Goal: Find specific page/section: Find specific page/section

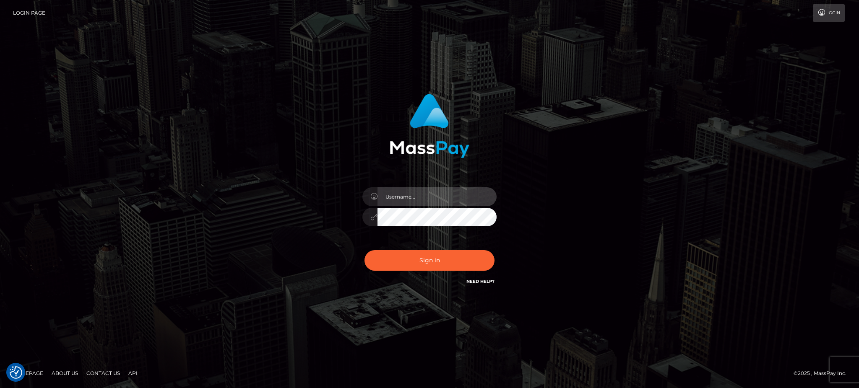
click at [428, 198] on input "text" at bounding box center [436, 196] width 119 height 19
type input "speralta"
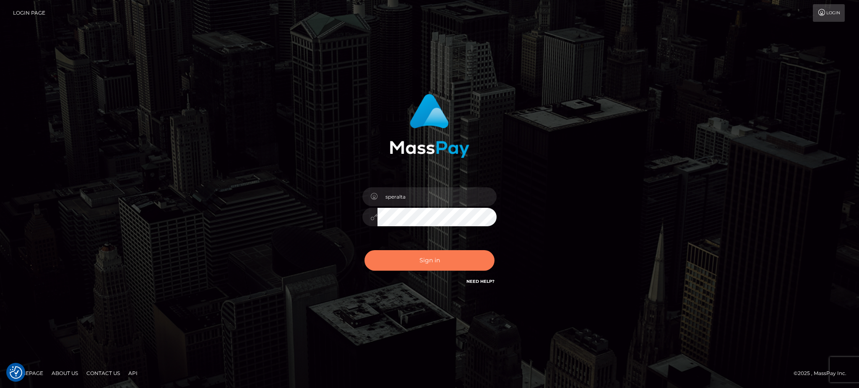
click at [418, 258] on button "Sign in" at bounding box center [429, 260] width 130 height 21
click at [418, 258] on div "Sign in Need Help?" at bounding box center [429, 263] width 147 height 37
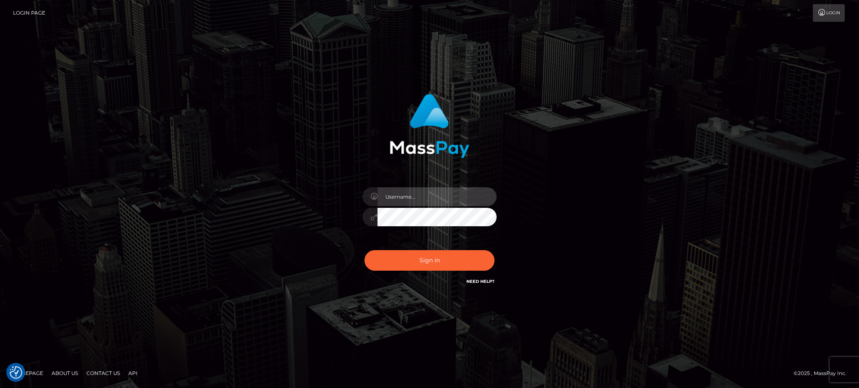
click at [405, 198] on input "text" at bounding box center [436, 196] width 119 height 19
type input "speralta"
click at [364, 250] on button "Sign in" at bounding box center [429, 260] width 130 height 21
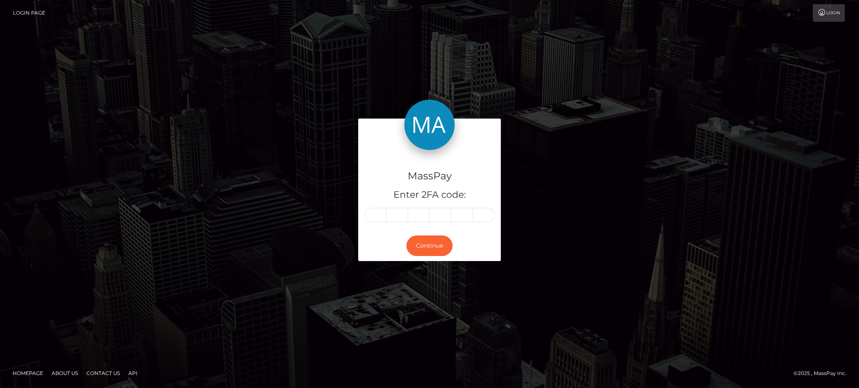
drag, startPoint x: 0, startPoint y: 0, endPoint x: 375, endPoint y: 216, distance: 432.8
click at [375, 216] on input "text" at bounding box center [375, 215] width 22 height 14
type input "6"
type input "3"
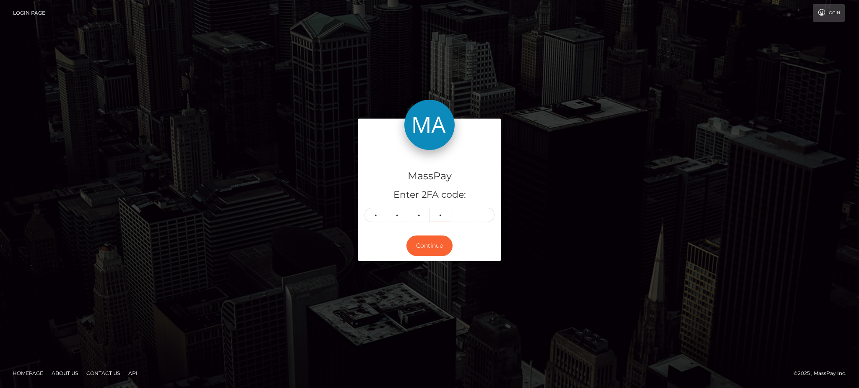
type input "9"
type input "7"
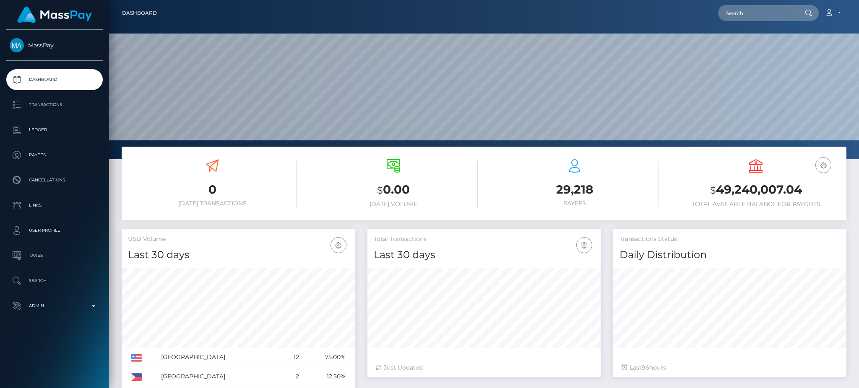
scroll to position [149, 233]
click at [52, 99] on p "Transactions" at bounding box center [55, 105] width 90 height 13
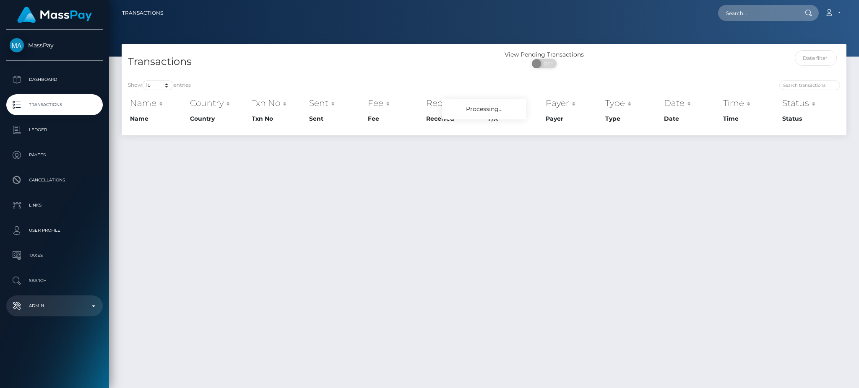
click at [82, 310] on p "Admin" at bounding box center [55, 306] width 90 height 13
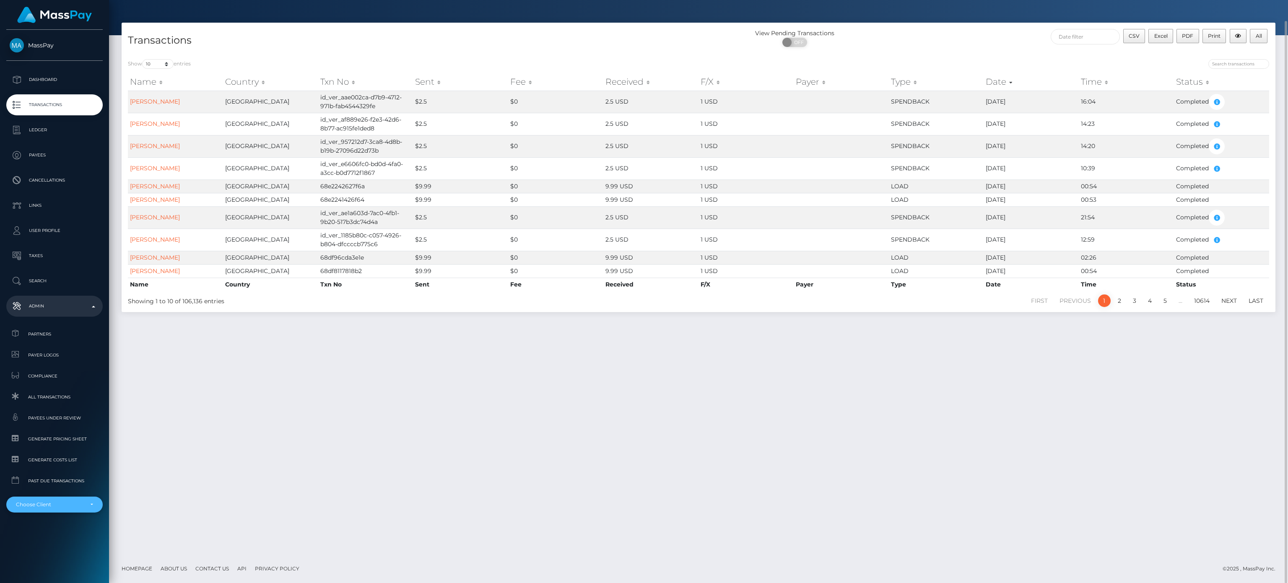
drag, startPoint x: 62, startPoint y: 511, endPoint x: 62, endPoint y: 503, distance: 8.0
click at [62, 388] on div "Choose Client" at bounding box center [54, 504] width 96 height 16
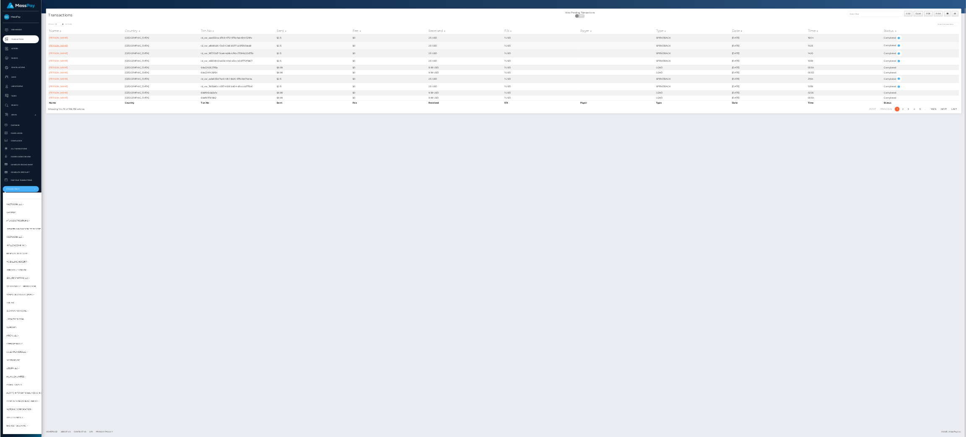
scroll to position [21, 0]
drag, startPoint x: 1959, startPoint y: 421, endPoint x: 1784, endPoint y: 516, distance: 198.7
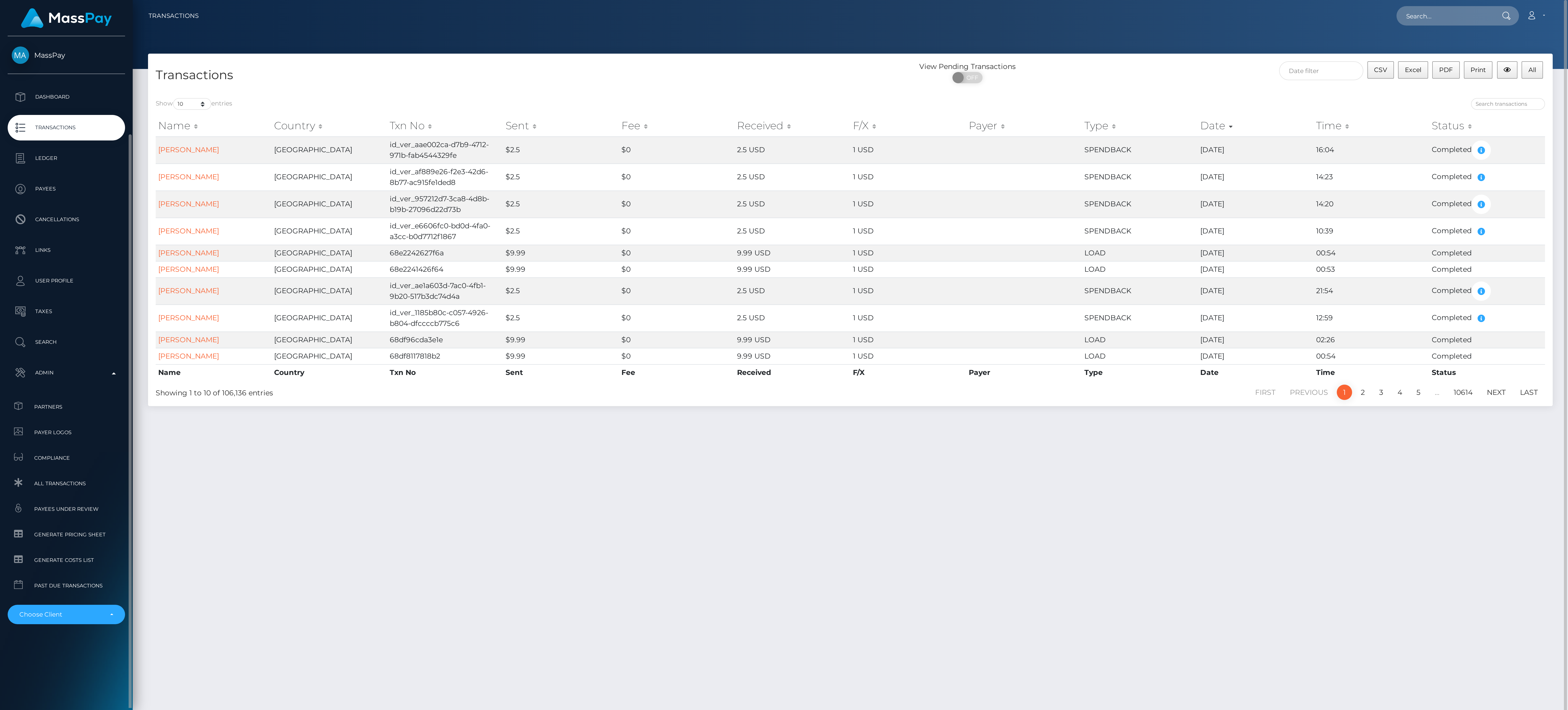
scroll to position [25, 0]
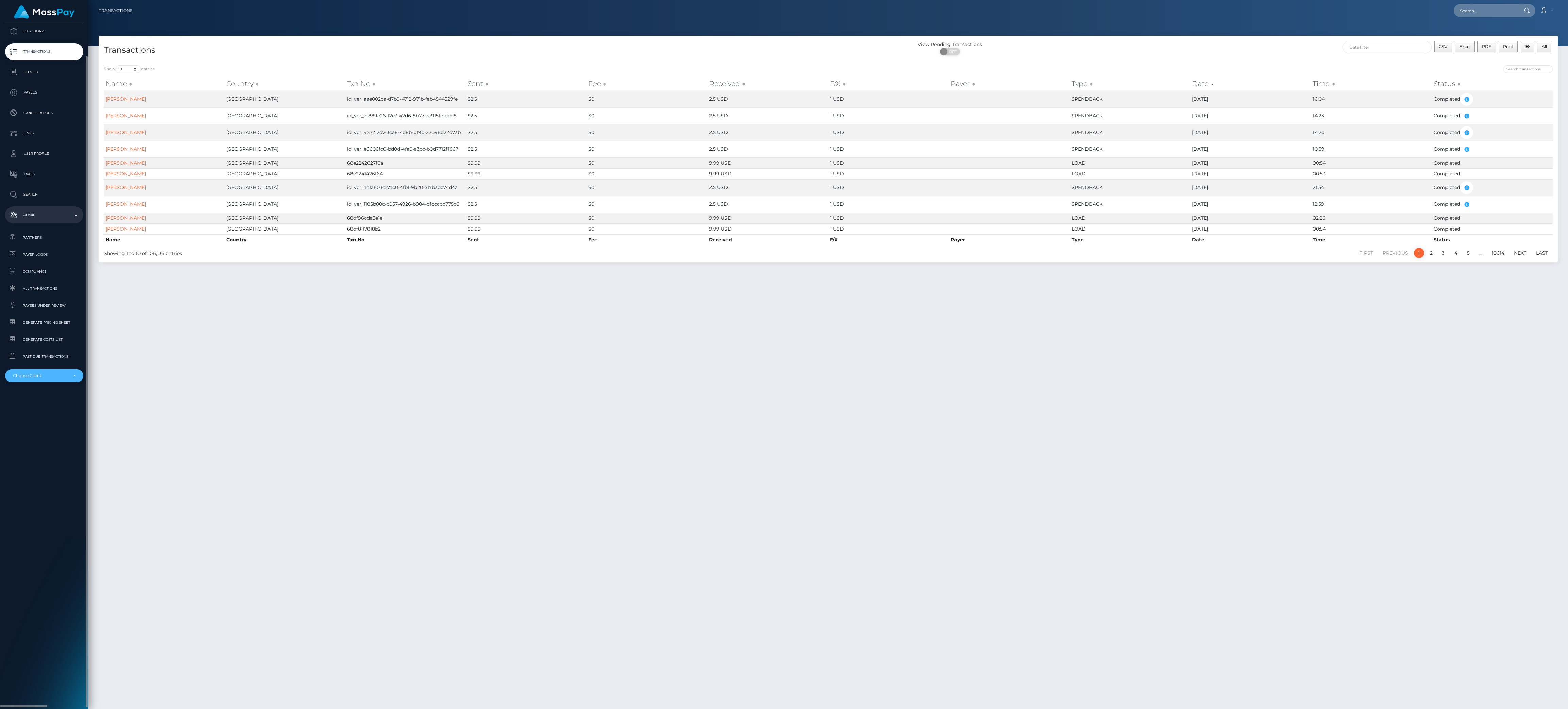
click at [65, 315] on div "Choose Client" at bounding box center [44, 376] width 78 height 13
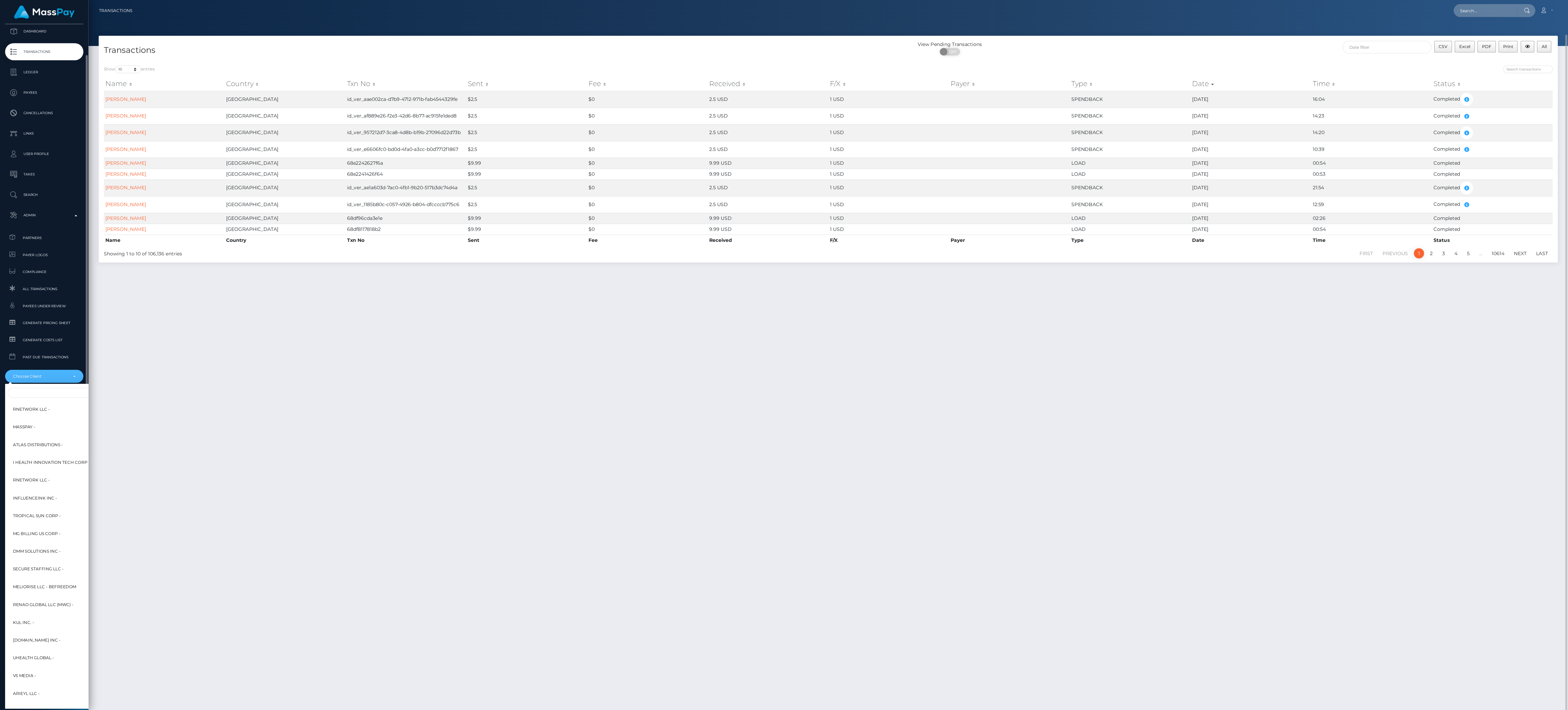
scroll to position [24, 0]
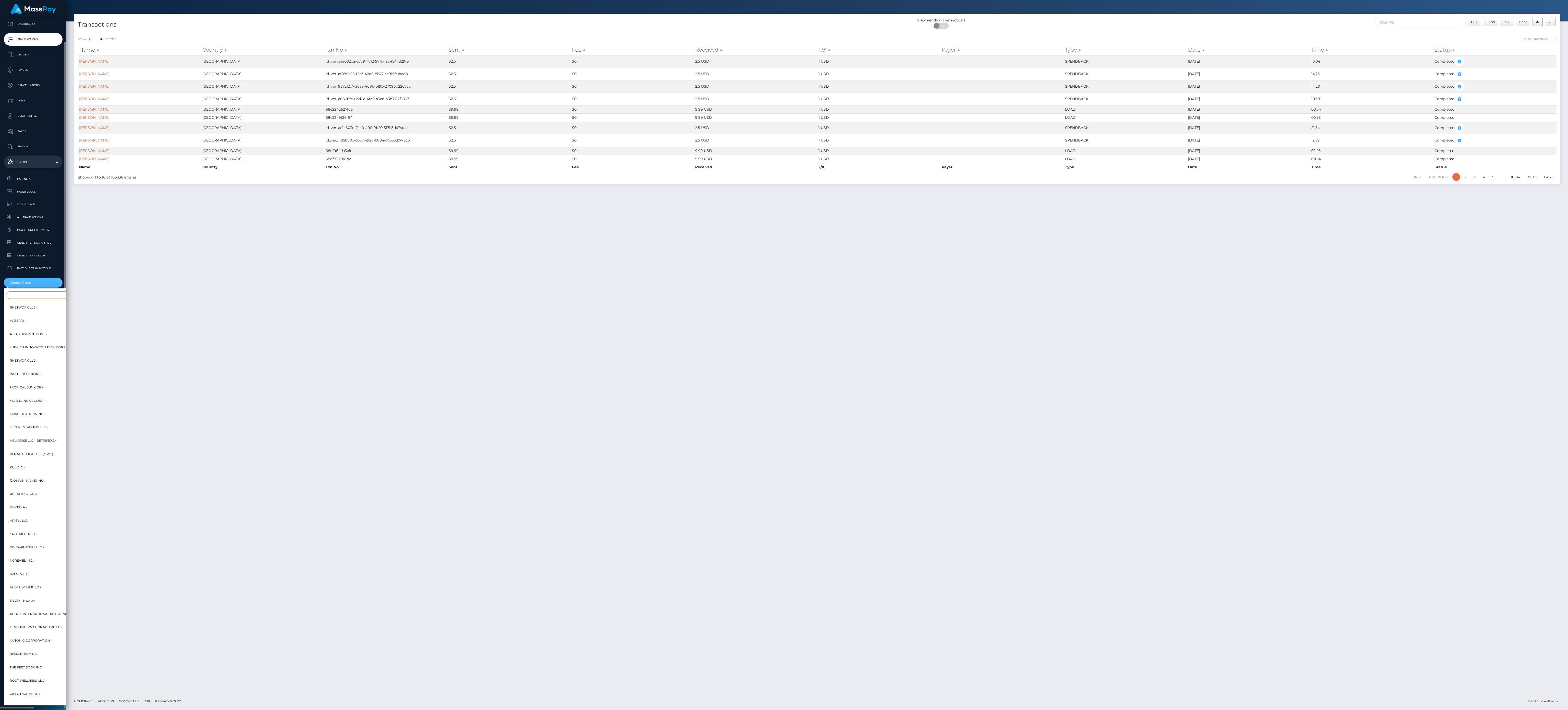
click at [49, 236] on input "Search" at bounding box center [62, 295] width 112 height 7
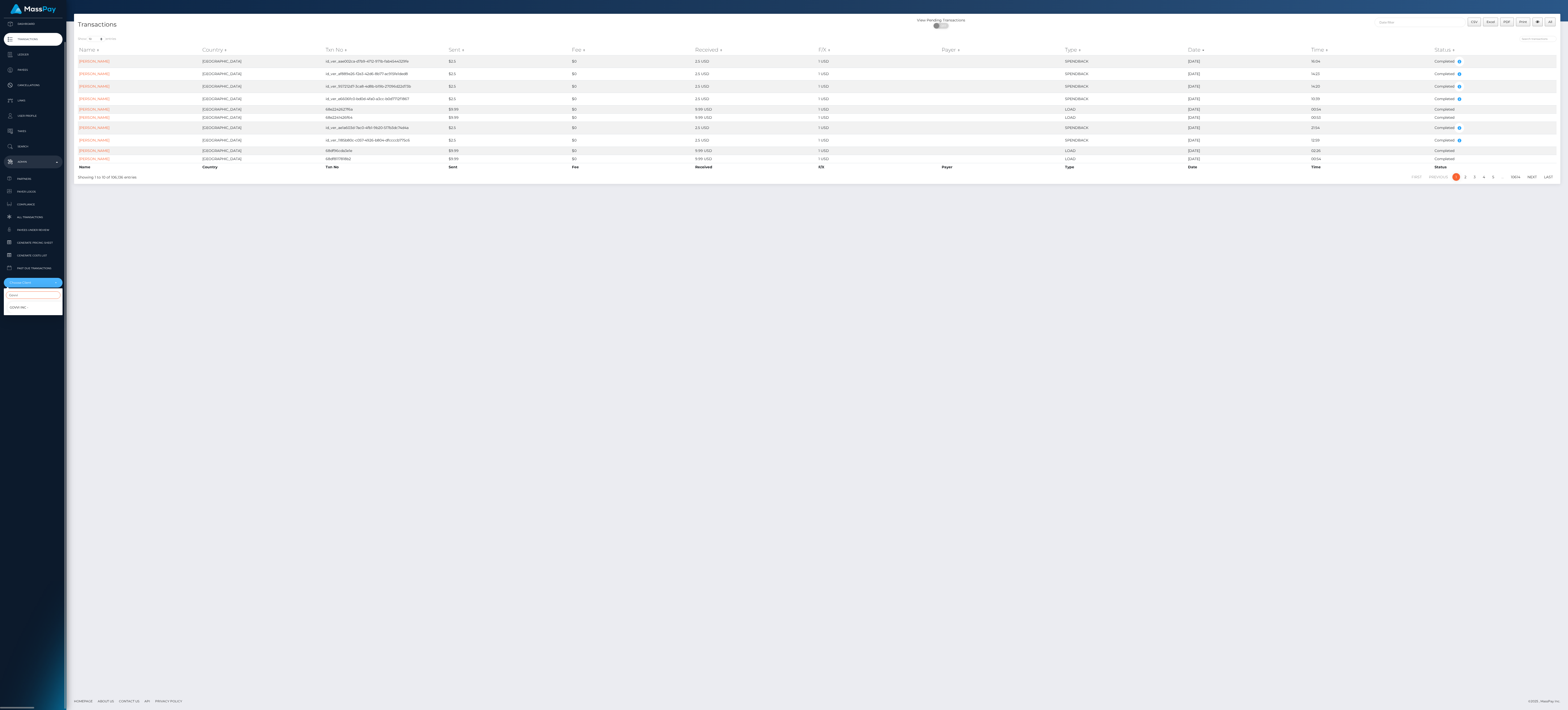
type input "Govvi"
click at [43, 236] on link "Govvi Inc -" at bounding box center [37, 307] width 58 height 12
select select "171"
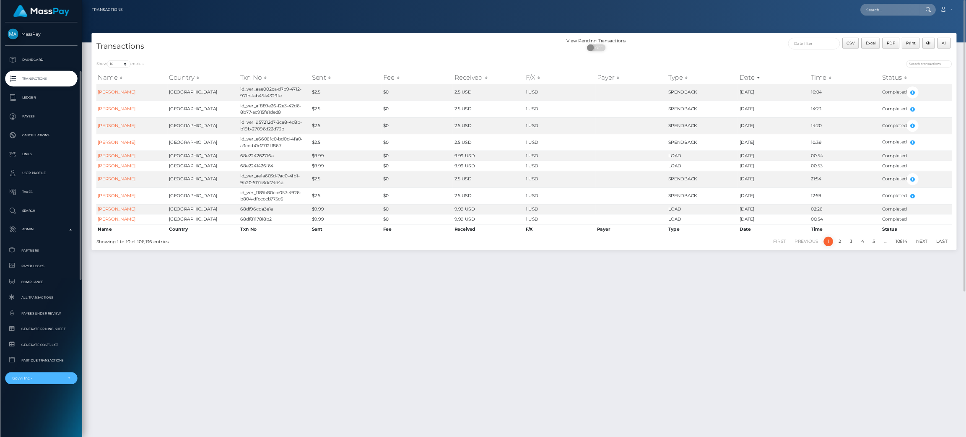
scroll to position [39, 0]
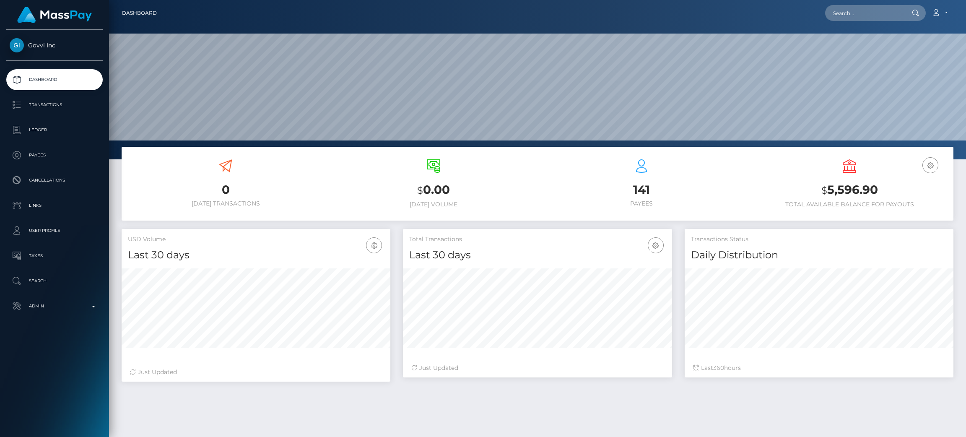
scroll to position [149, 269]
click at [82, 104] on p "Transactions" at bounding box center [55, 105] width 90 height 13
